Goal: Task Accomplishment & Management: Complete application form

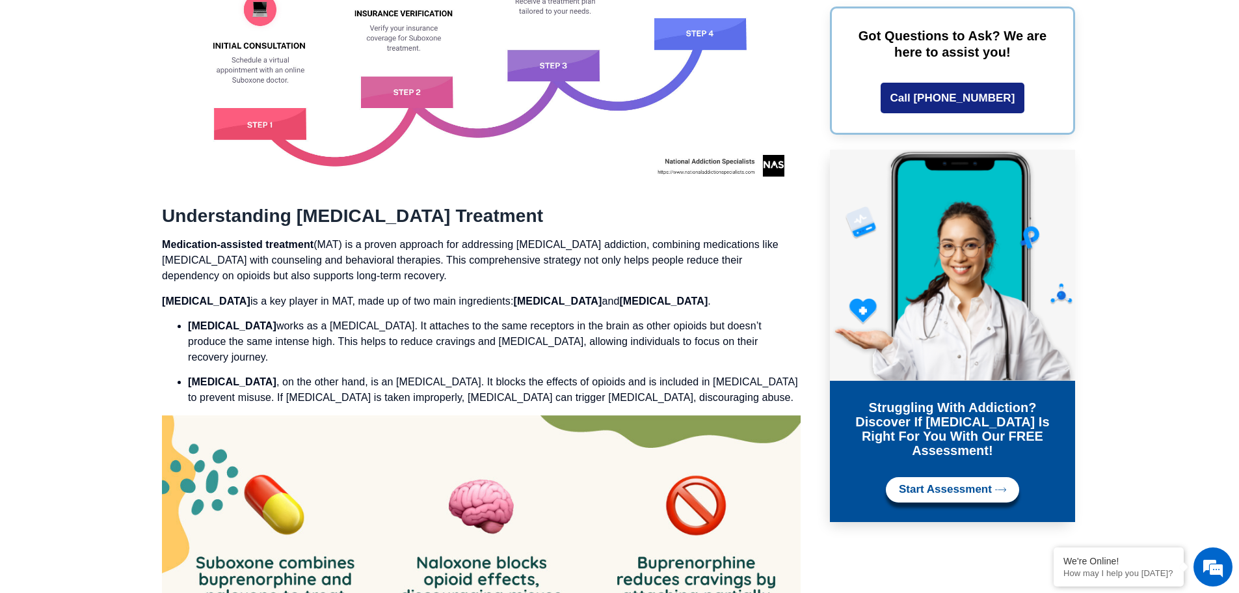
scroll to position [1366, 0]
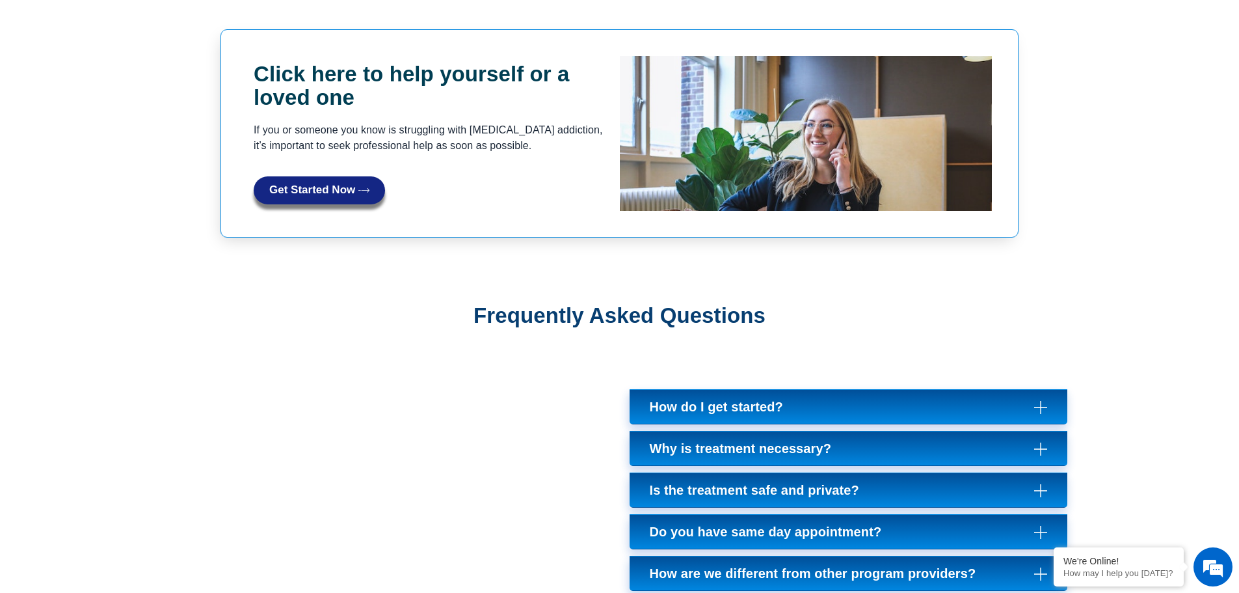
scroll to position [3708, 0]
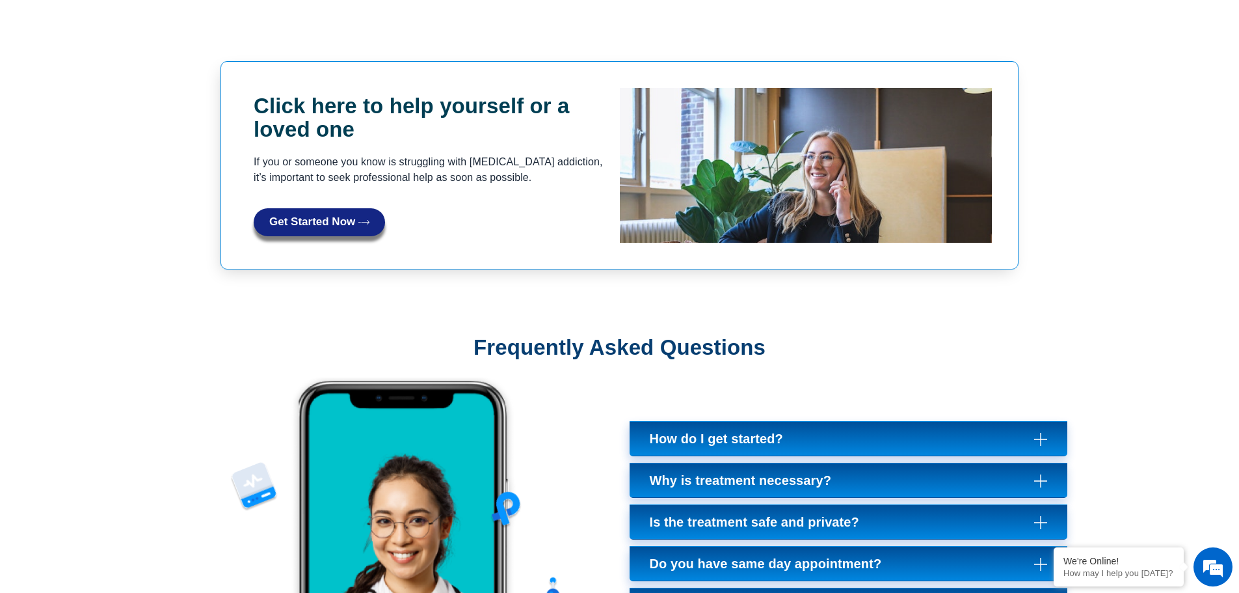
click at [278, 208] on link "Get Started Now" at bounding box center [319, 222] width 131 height 28
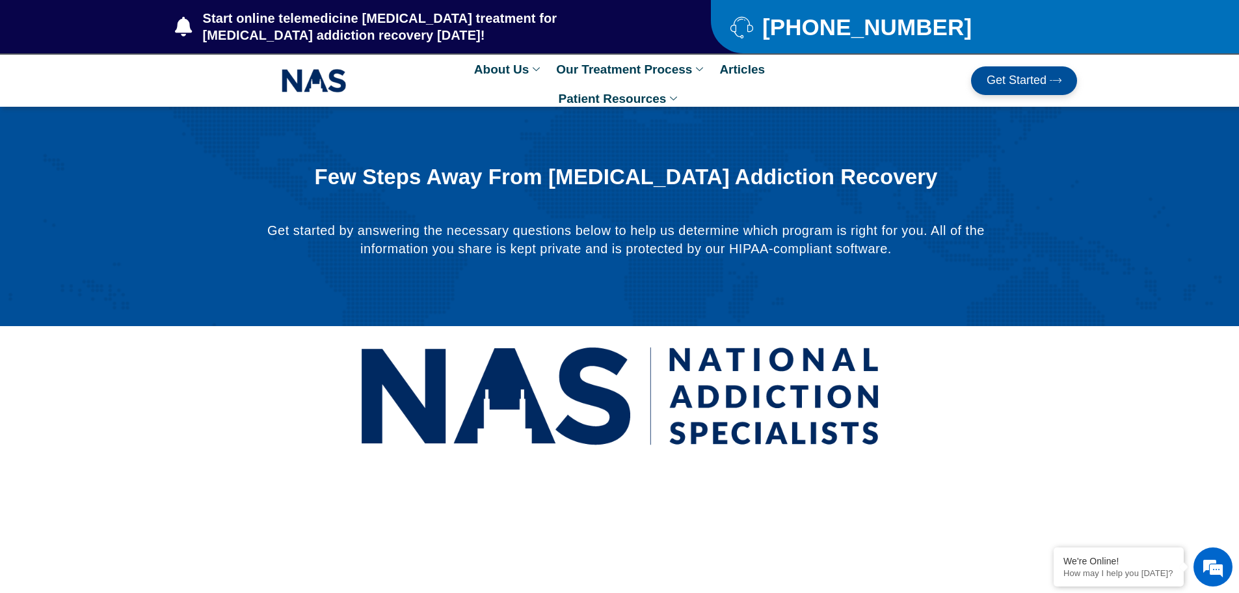
drag, startPoint x: 206, startPoint y: 267, endPoint x: 167, endPoint y: 251, distance: 42.6
click at [167, 251] on div at bounding box center [619, 216] width 1239 height 219
